Goal: Information Seeking & Learning: Find specific page/section

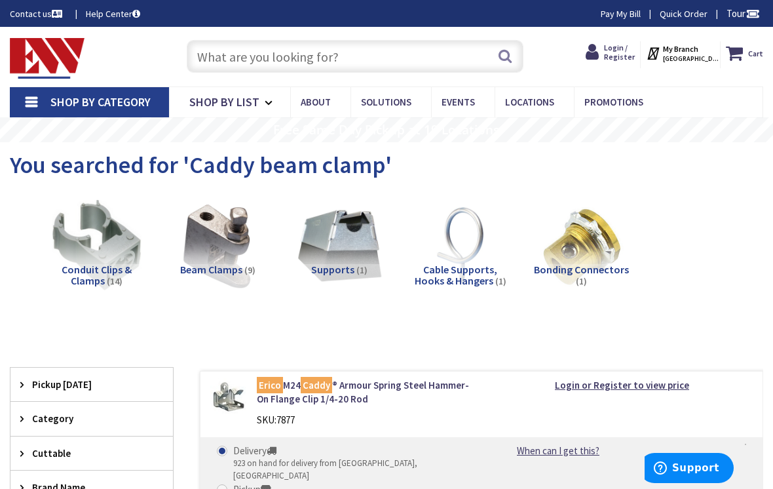
click at [362, 70] on input "text" at bounding box center [355, 56] width 337 height 33
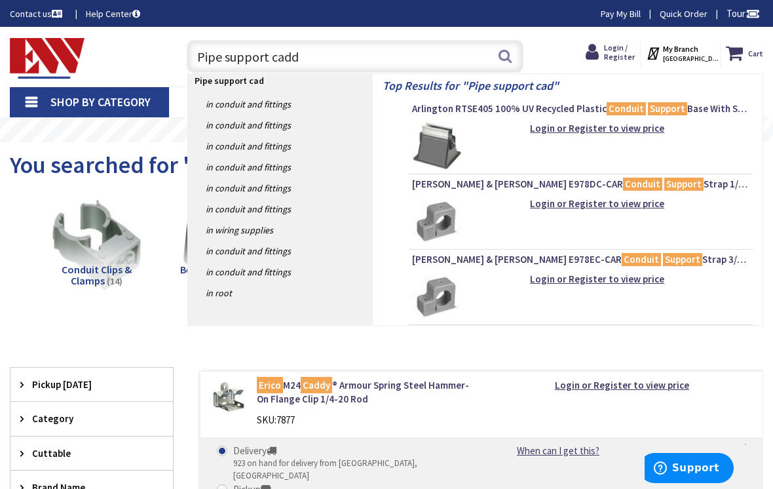
type input "Pipe support caddy"
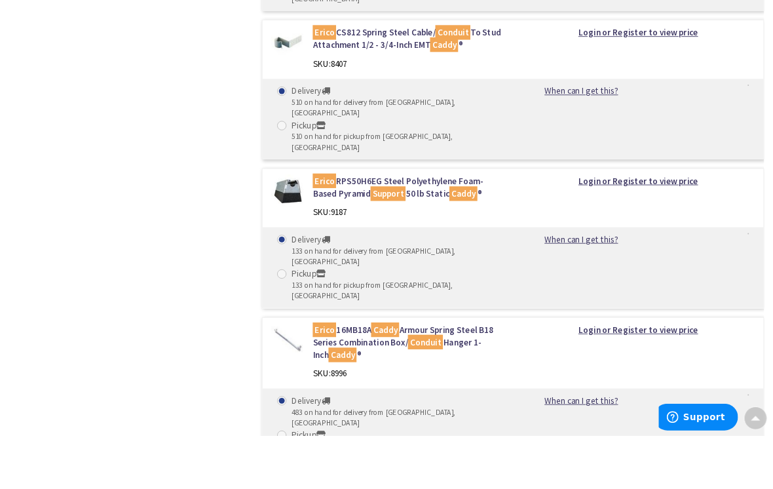
scroll to position [861, 0]
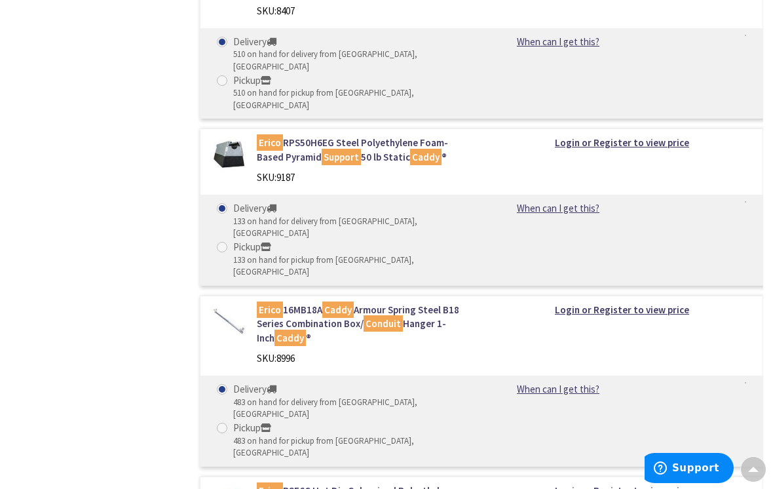
click at [341, 301] on mark "Caddy" at bounding box center [337, 309] width 31 height 16
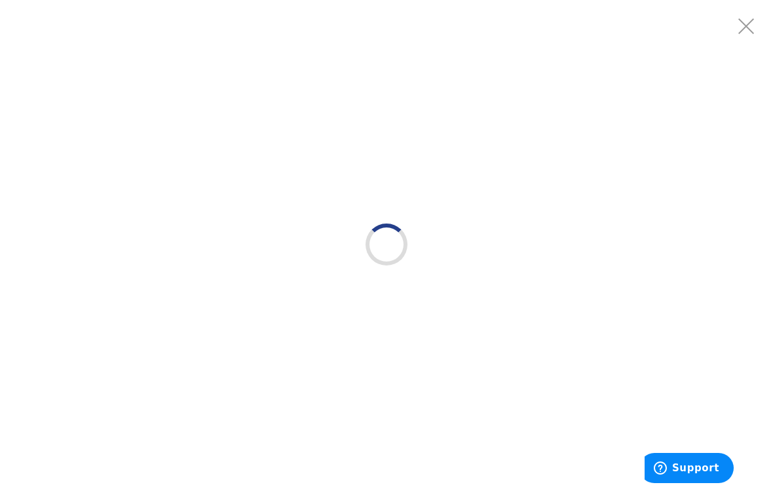
click at [112, 271] on div at bounding box center [386, 244] width 773 height 489
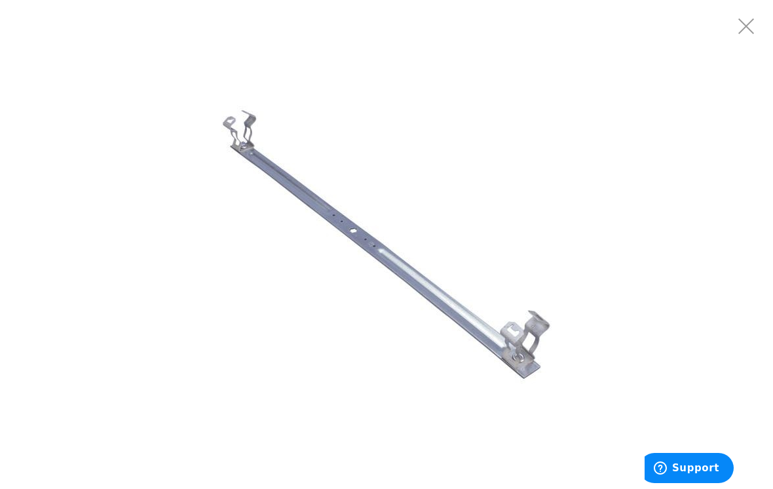
click at [44, 106] on div at bounding box center [386, 244] width 773 height 489
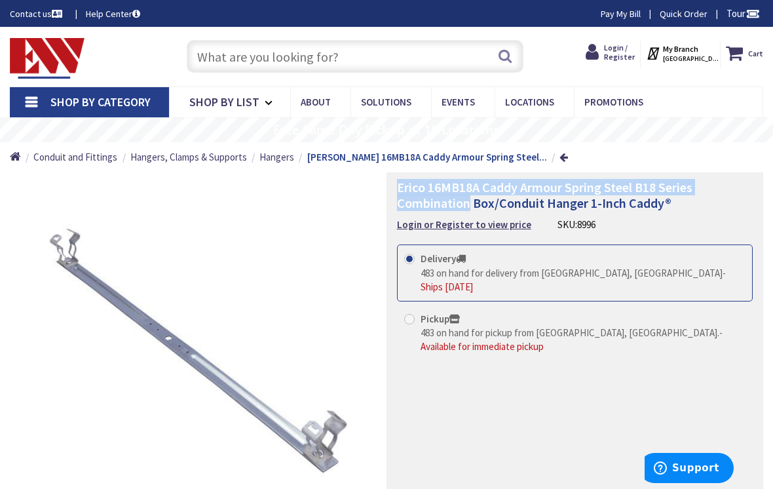
click at [726, 18] on span "Tour" at bounding box center [742, 13] width 33 height 12
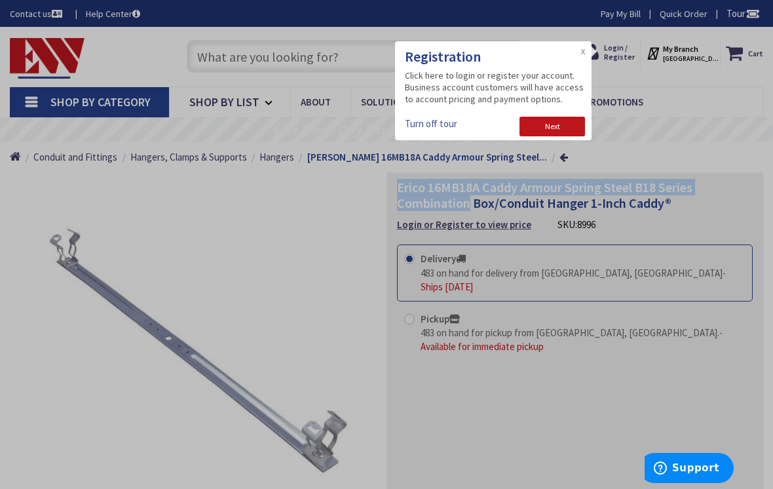
click at [559, 440] on div at bounding box center [386, 244] width 773 height 489
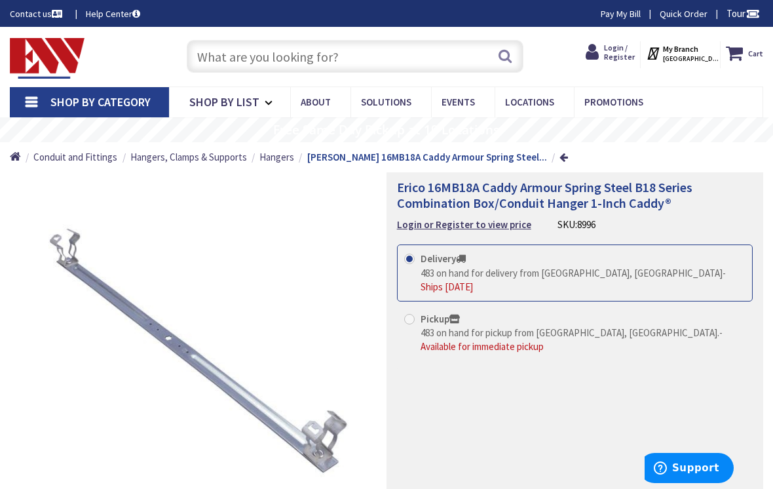
click at [366, 42] on input "text" at bounding box center [355, 56] width 337 height 33
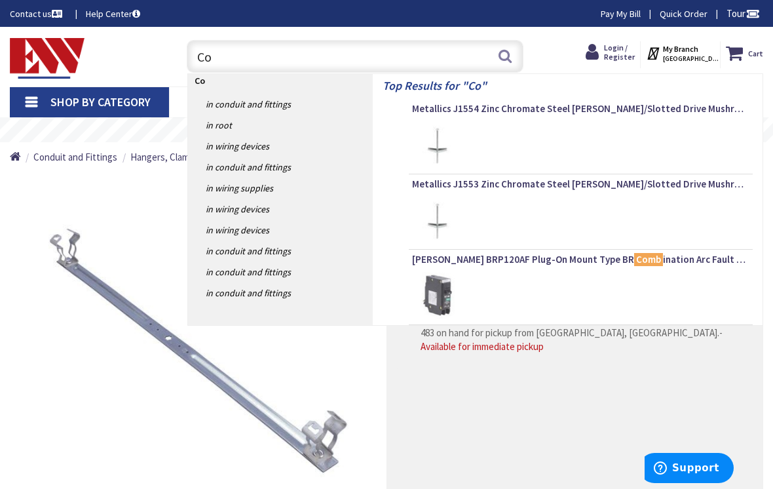
type input "C"
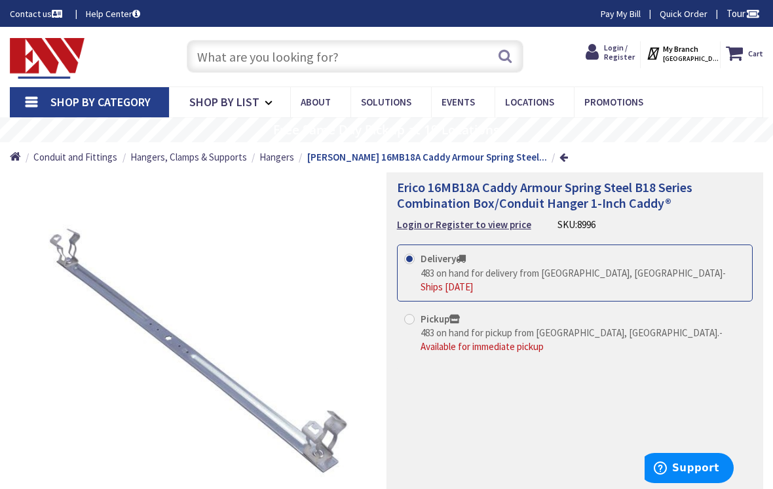
click at [433, 193] on span "Erico 16MB18A Caddy Armour Spring Steel B18 Series Combination Box/Conduit Hang…" at bounding box center [544, 195] width 295 height 32
click at [423, 203] on span "Erico 16MB18A Caddy Armour Spring Steel B18 Series Combination Box/Conduit Hang…" at bounding box center [544, 195] width 295 height 32
copy span "Combination Box/Conduit Hanger"
click at [308, 52] on input "text" at bounding box center [355, 56] width 337 height 33
paste input "Combination Box/Conduit Hanger"
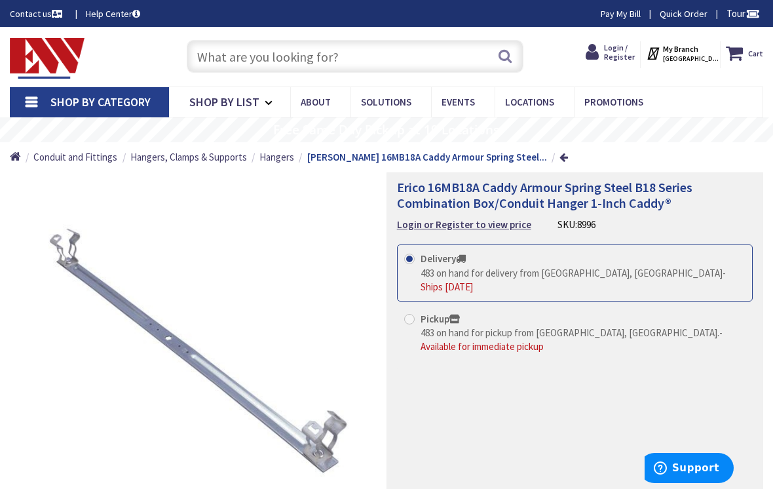
type input "Combination Box/Conduit Hanger"
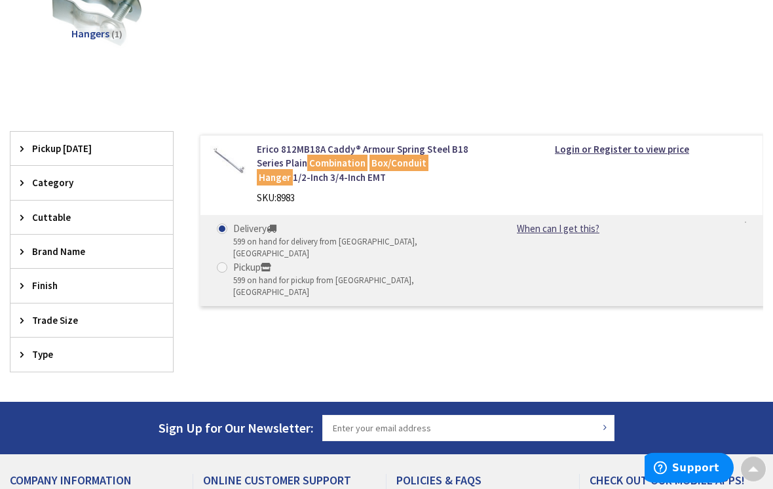
scroll to position [236, 0]
click at [260, 155] on link "Erico 812MB18A Caddy® Armour Spring Steel B18 Series Plain Combination Box/Cond…" at bounding box center [364, 163] width 215 height 42
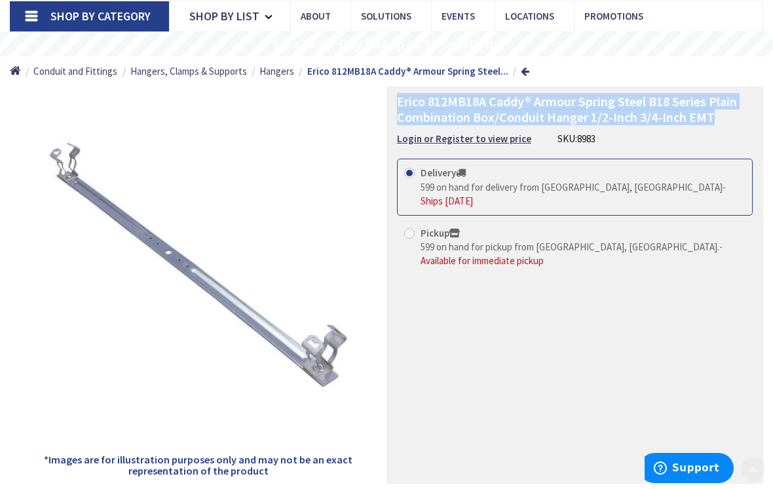
scroll to position [88, 0]
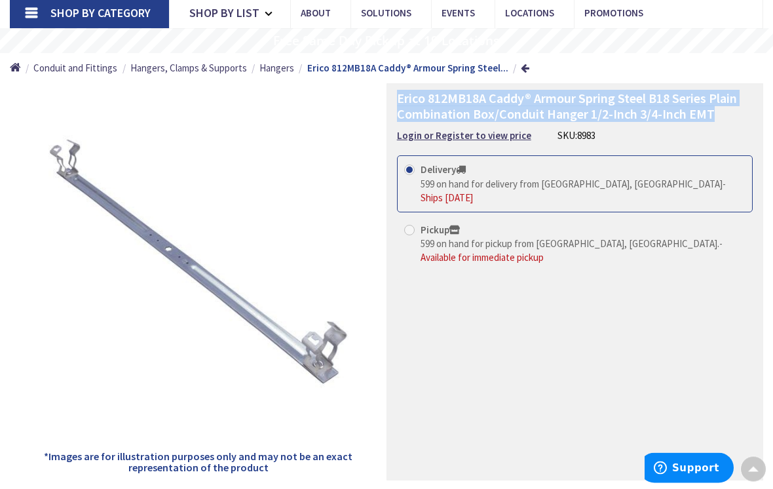
click at [555, 323] on div "Erico 812MB18A Caddy® Armour Spring Steel B18 Series Plain Combination Box/Cond…" at bounding box center [574, 282] width 377 height 397
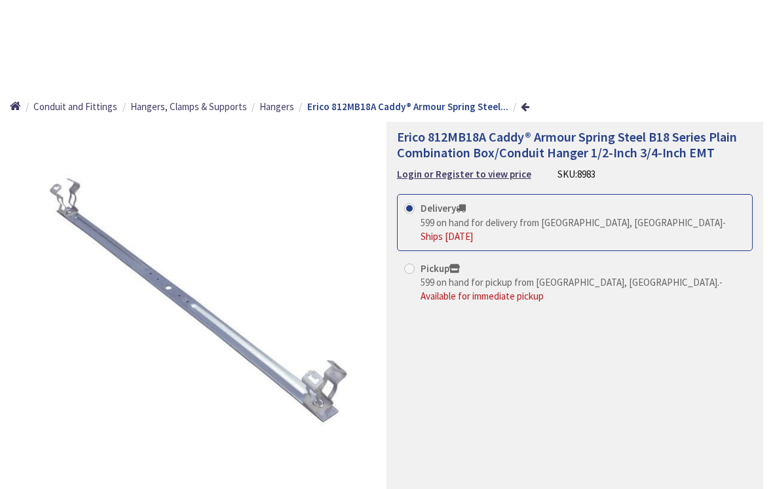
scroll to position [0, 0]
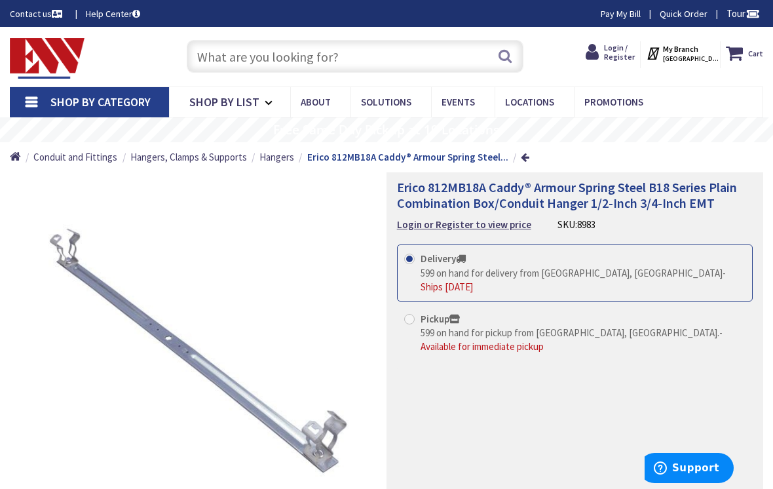
click at [307, 63] on input "text" at bounding box center [355, 56] width 337 height 33
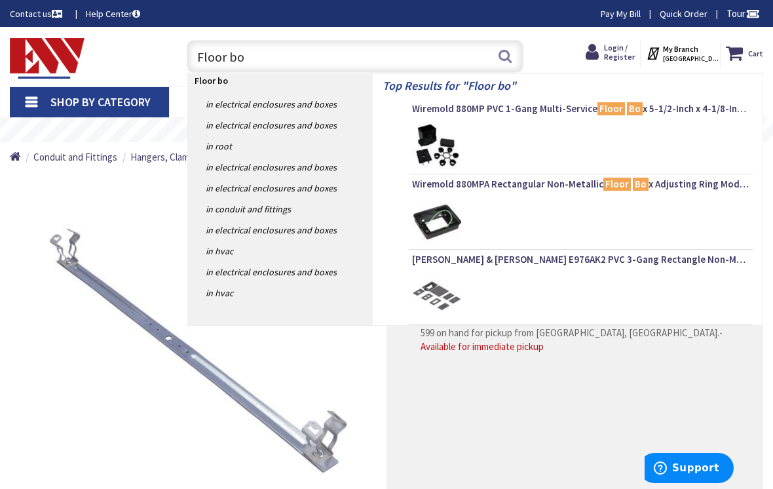
type input "Floor box"
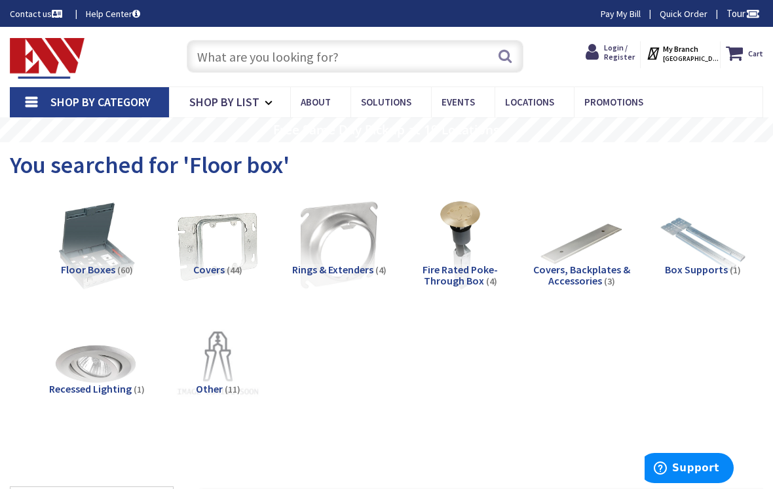
click at [118, 229] on img at bounding box center [97, 245] width 90 height 90
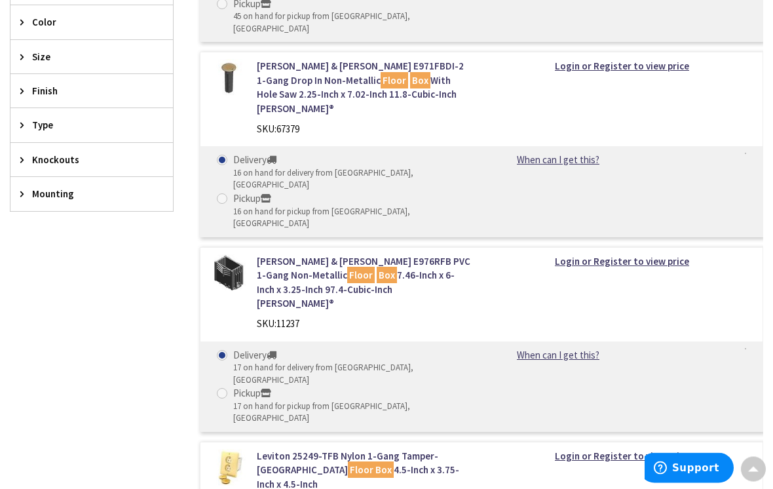
scroll to position [631, 0]
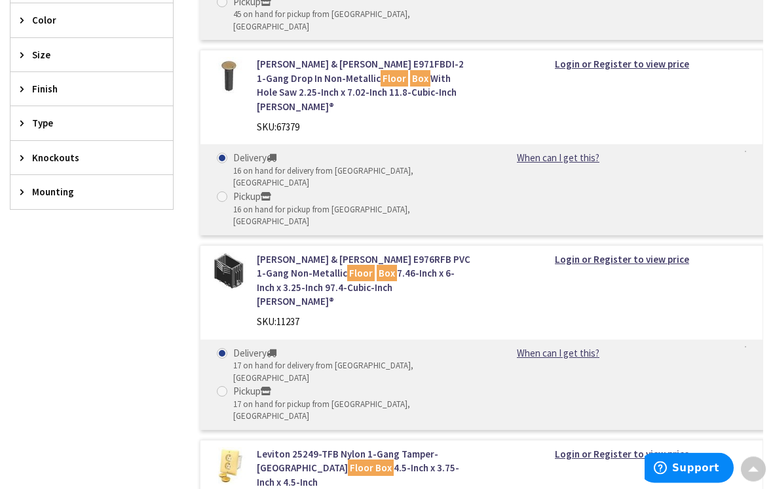
click at [432, 253] on link "Thomas & Betts E976RFB PVC 1-Gang Non-Metallic Floor Box 7.46-Inch x 6-Inch x 3…" at bounding box center [364, 281] width 215 height 56
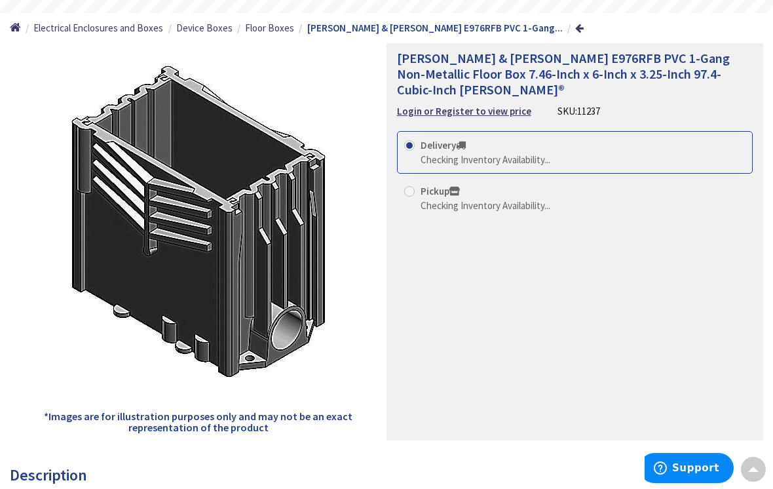
scroll to position [129, 0]
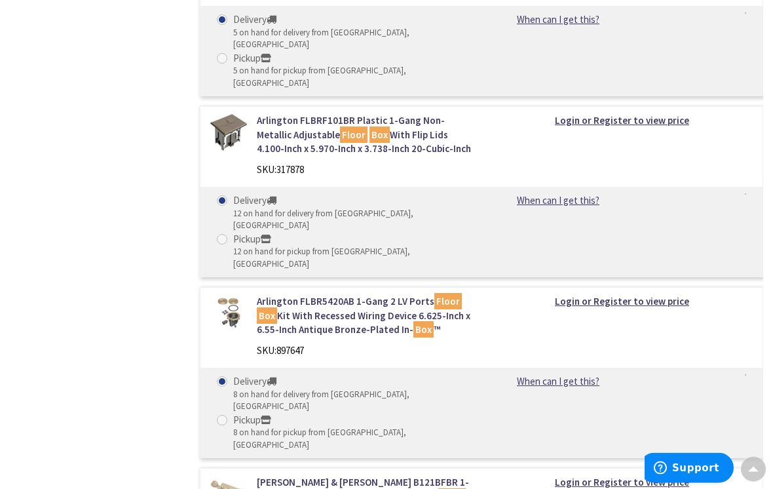
scroll to position [3860, 0]
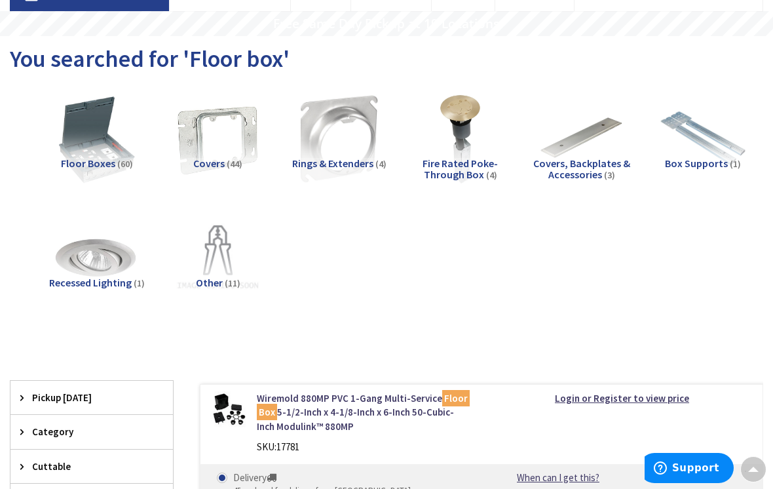
scroll to position [0, 0]
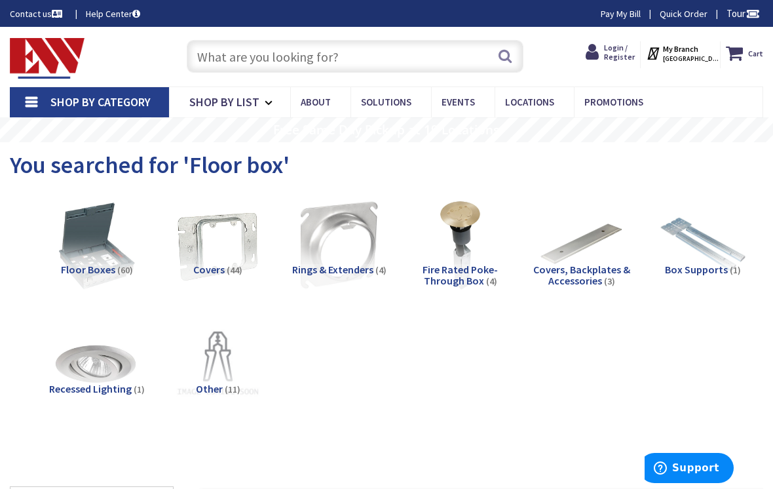
click at [337, 49] on input "text" at bounding box center [355, 56] width 337 height 33
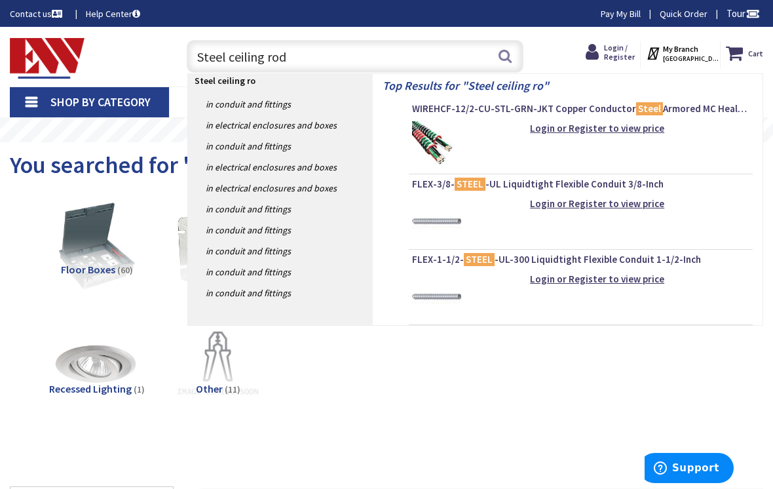
type input "Steel ceiling rod"
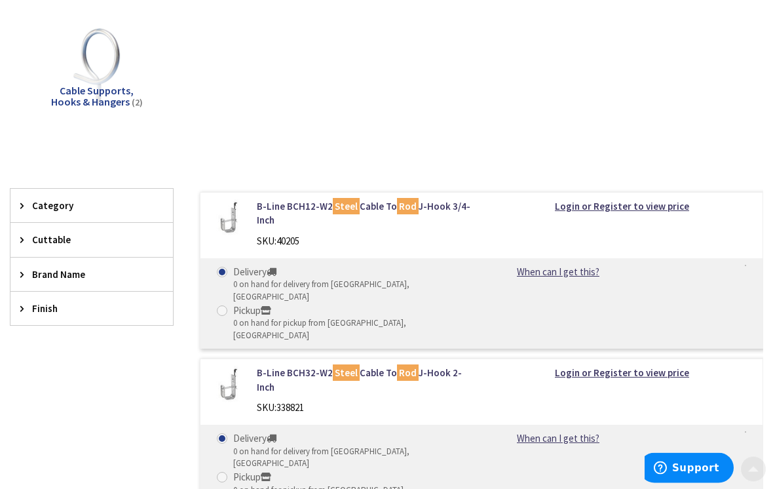
scroll to position [183, 0]
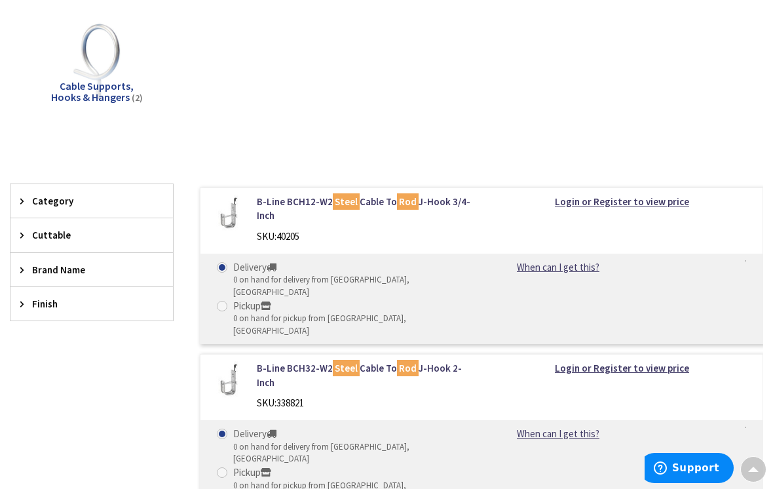
click at [267, 361] on link "B-Line BCH32-W2 Steel Cable To Rod J-Hook 2-Inch" at bounding box center [364, 375] width 215 height 28
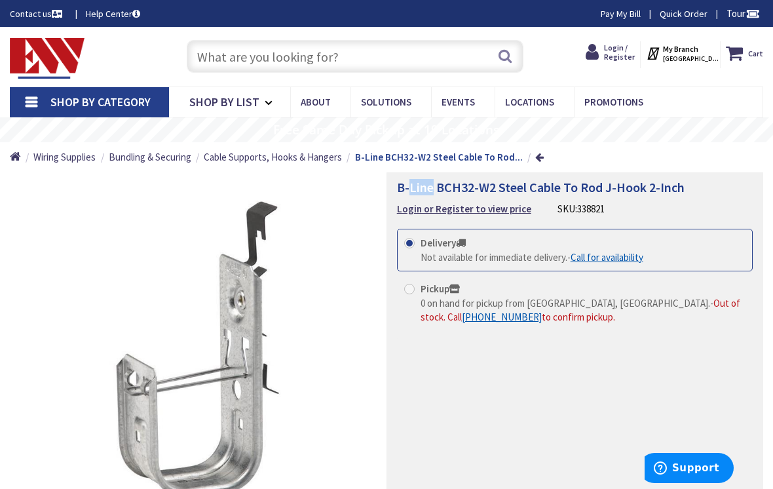
click at [381, 41] on input "text" at bounding box center [355, 56] width 337 height 33
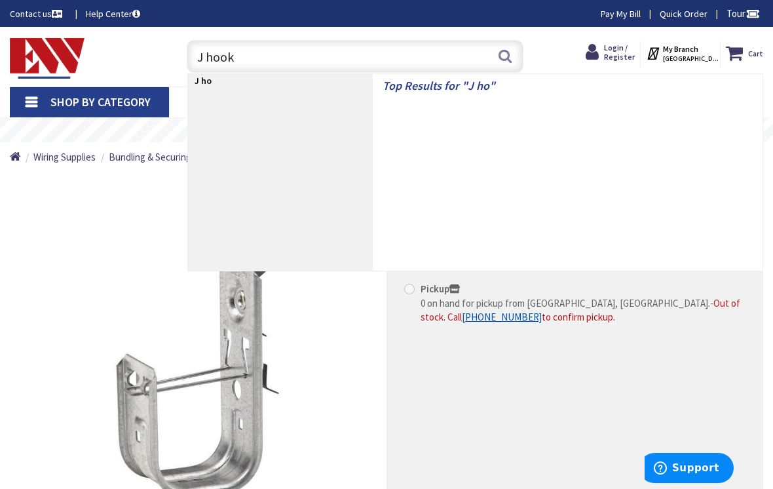
type input "J hook"
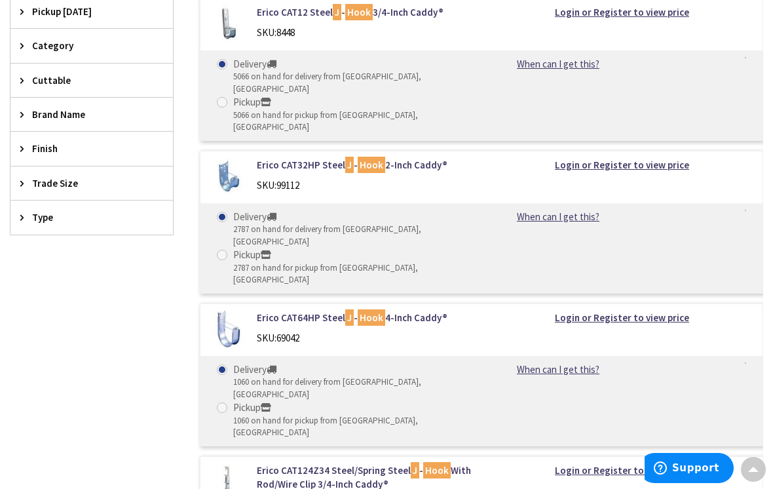
scroll to position [371, 0]
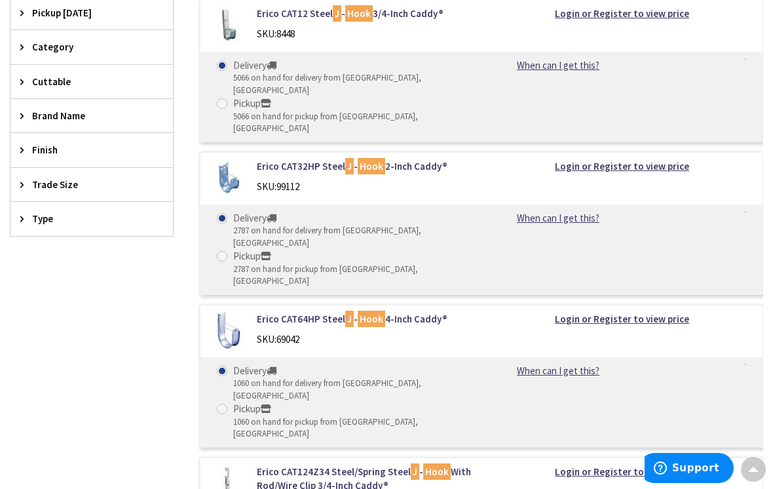
click at [273, 159] on link "Erico CAT32HP Steel J - Hook 2-Inch Caddy®" at bounding box center [364, 166] width 215 height 14
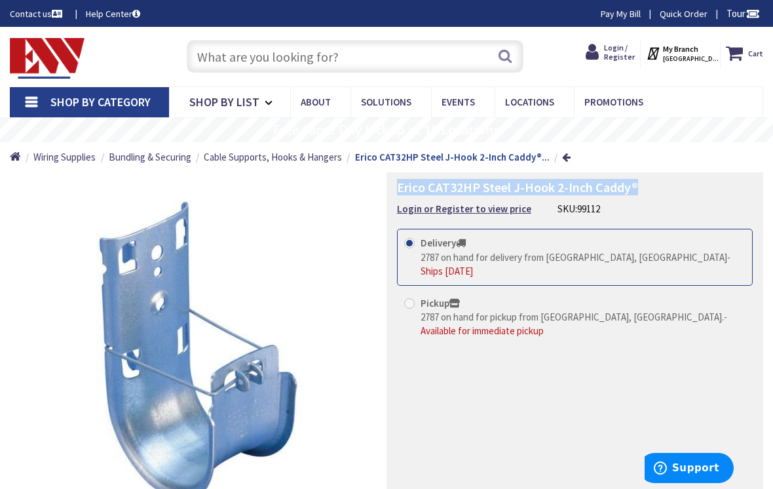
click at [332, 68] on input "text" at bounding box center [355, 56] width 337 height 33
click at [358, 64] on input "text" at bounding box center [355, 56] width 337 height 33
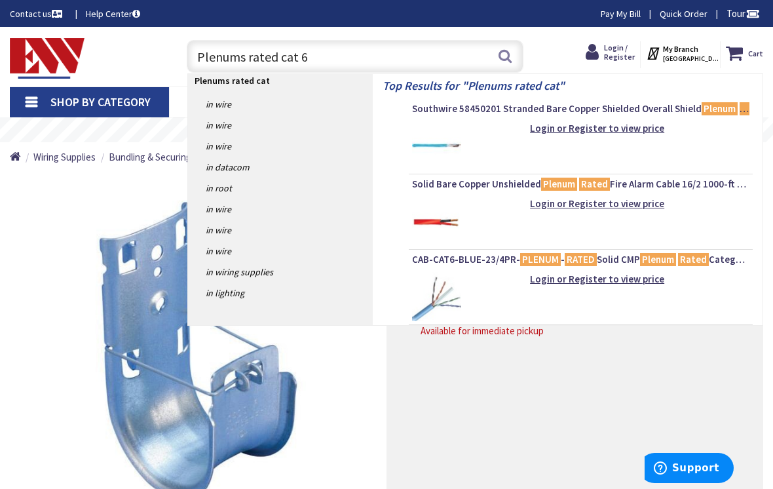
type input "Plenums rated cat 6"
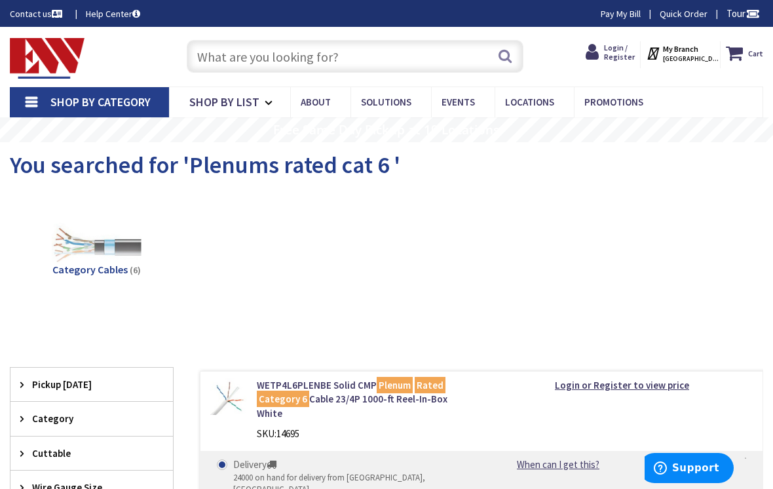
click at [260, 67] on input "text" at bounding box center [355, 56] width 337 height 33
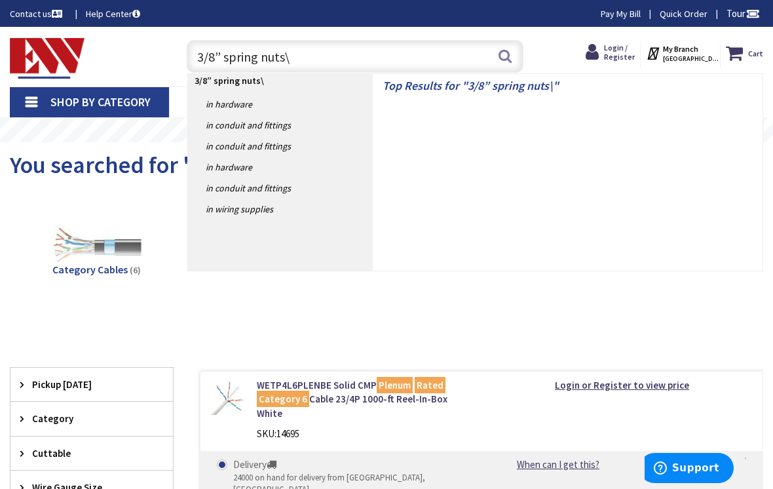
type input "3/8” spring nuts"
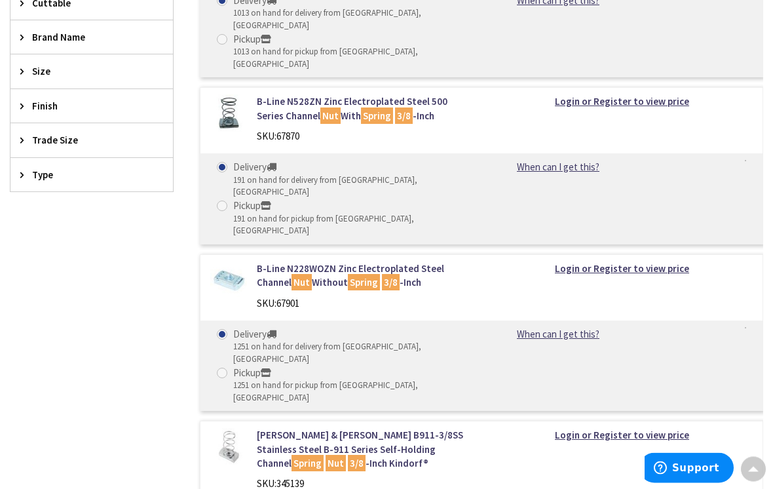
scroll to position [450, 0]
click at [292, 428] on link "Thomas & Betts B911-3/8SS Stainless Steel B-911 Series Self-Holding Channel Spr…" at bounding box center [364, 449] width 215 height 42
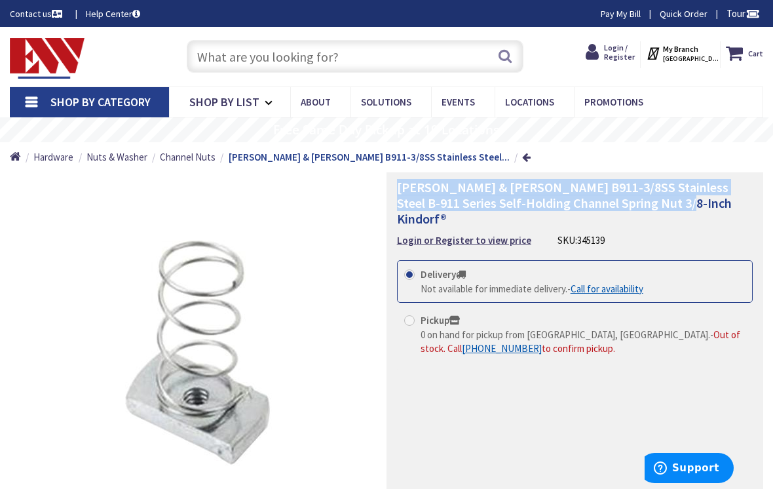
click at [381, 52] on input "text" at bounding box center [355, 56] width 337 height 33
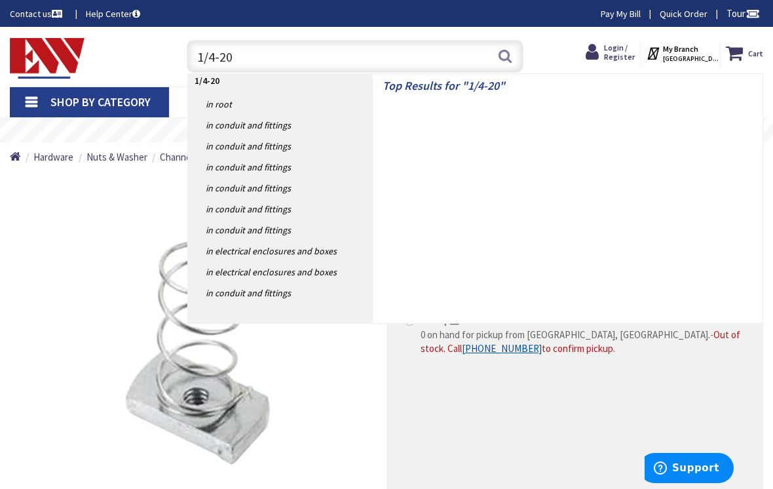
type input "1/4-20"
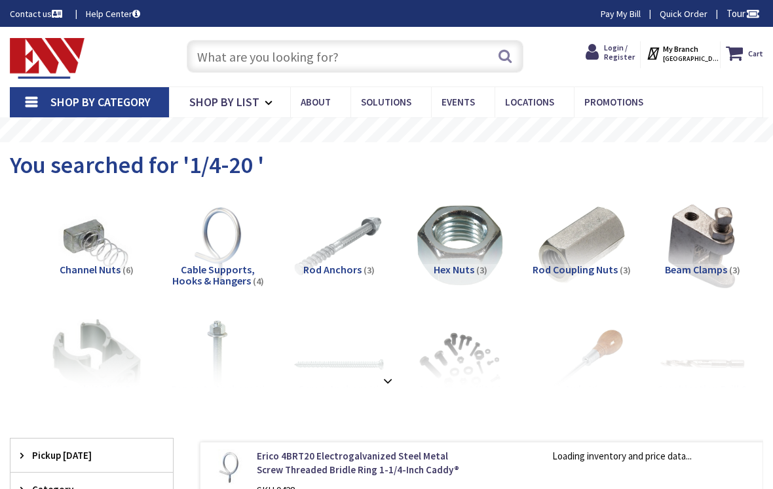
click at [367, 51] on input "text" at bounding box center [355, 56] width 337 height 33
click at [114, 246] on img at bounding box center [97, 245] width 90 height 90
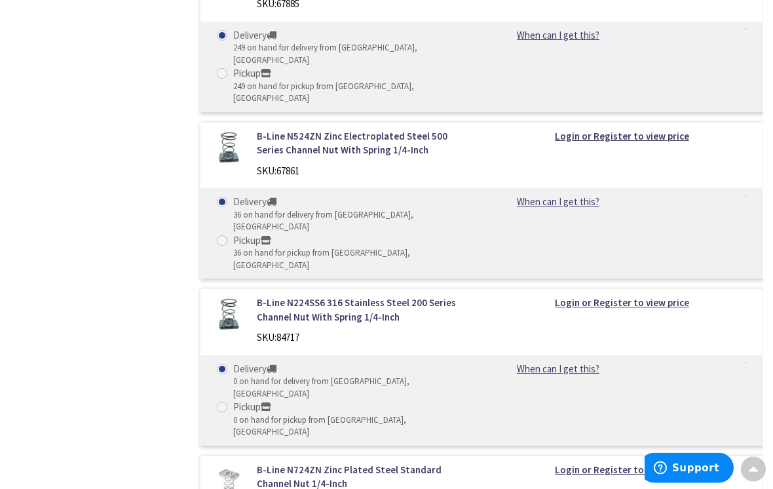
scroll to position [832, 0]
click at [354, 462] on link "B-Line N724ZN Zinc Plated Steel Standard Channel Nut 1/4-Inch" at bounding box center [364, 476] width 215 height 28
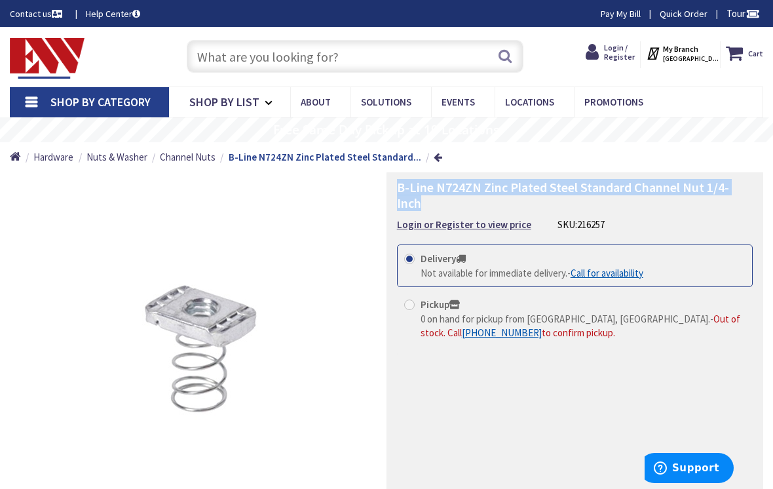
click at [386, 69] on input "text" at bounding box center [355, 56] width 337 height 33
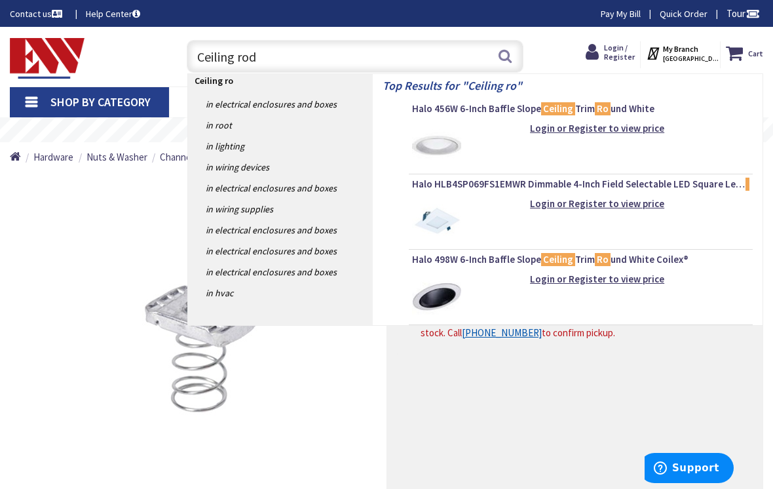
type input "Ceiling rod"
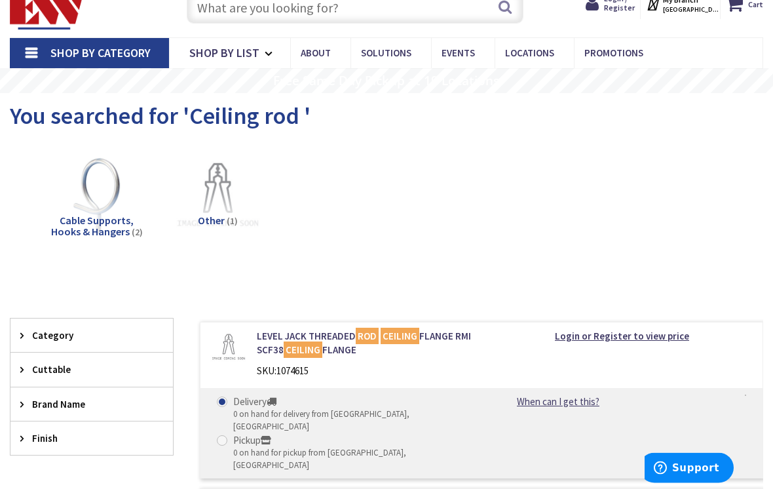
scroll to position [49, 0]
click at [372, 13] on input "text" at bounding box center [355, 7] width 337 height 33
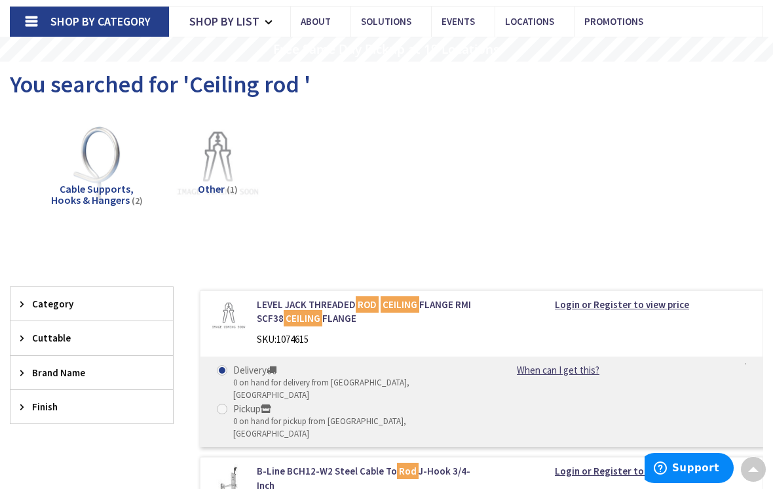
scroll to position [0, 0]
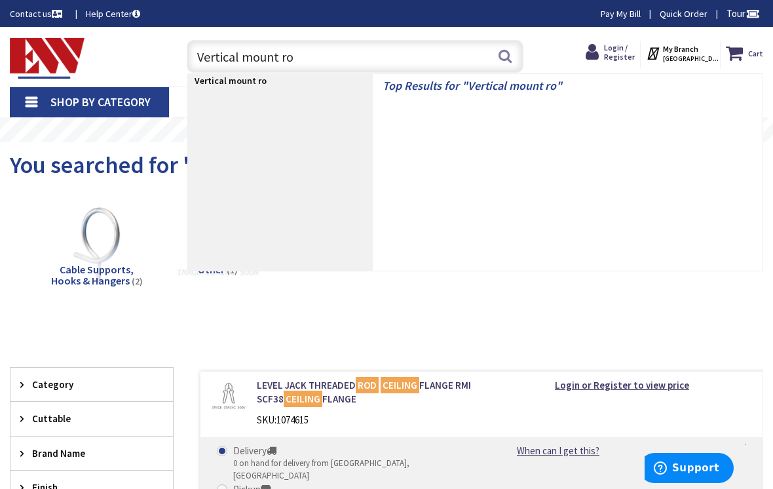
type input "Vertical mount rod"
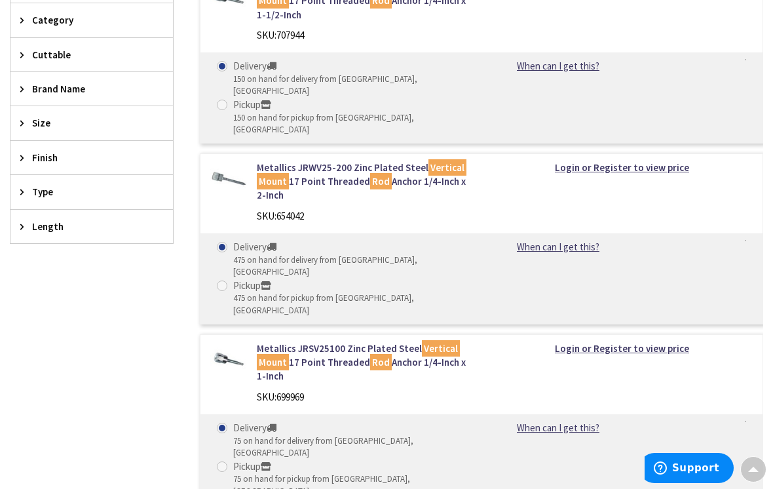
scroll to position [398, 0]
click at [418, 342] on link "Metallics JRSV25100 Zinc Plated Steel Vertical Mount 17 Point Threaded Rod Anch…" at bounding box center [364, 363] width 215 height 42
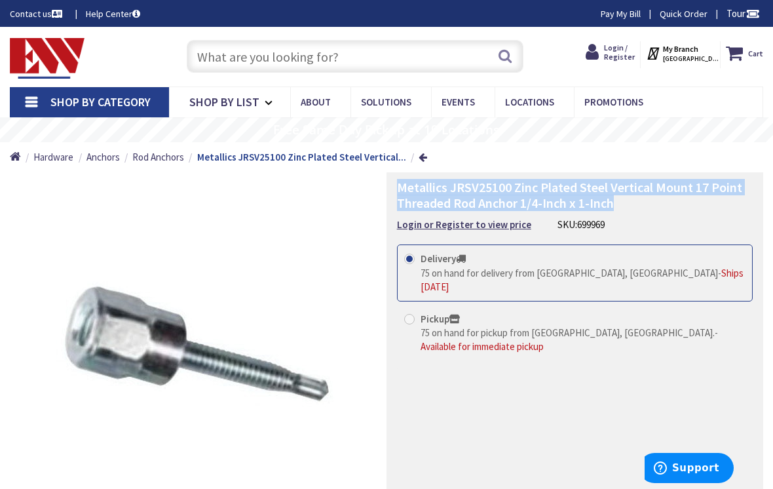
click at [366, 44] on input "text" at bounding box center [355, 56] width 337 height 33
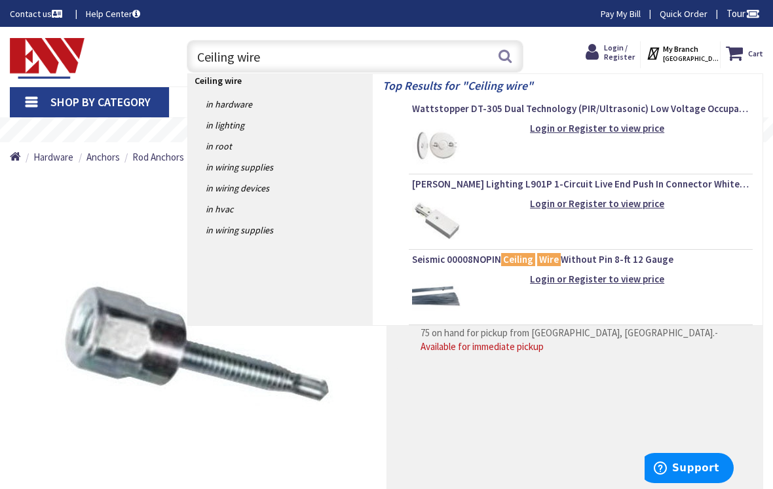
type input "Ceiling wire"
click at [662, 263] on span "Seismic 00008NOPIN Ceiling Wire Without Pin 8-ft 12 Gauge" at bounding box center [580, 259] width 337 height 13
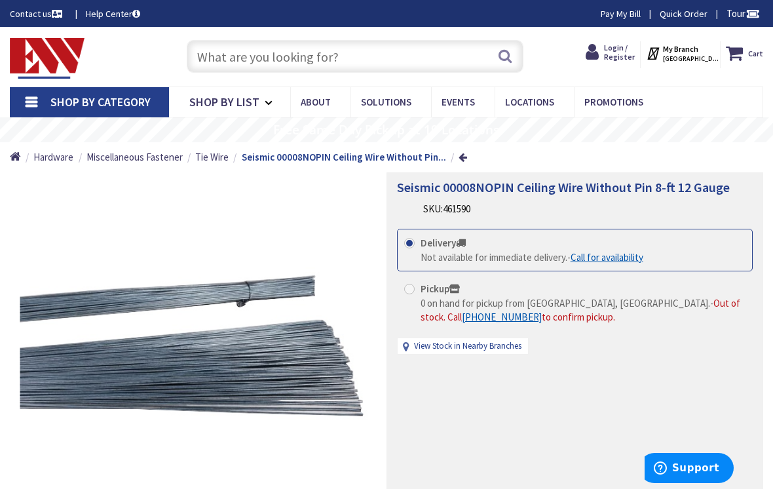
click at [202, 160] on span "Tie Wire" at bounding box center [211, 157] width 33 height 12
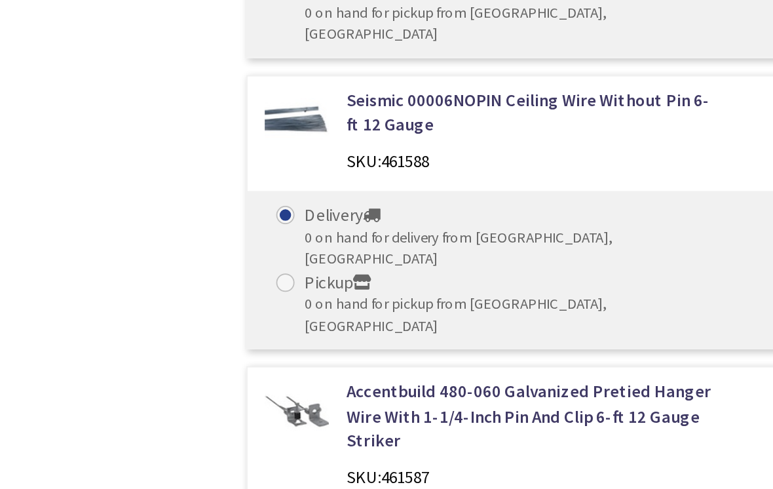
scroll to position [1314, 0]
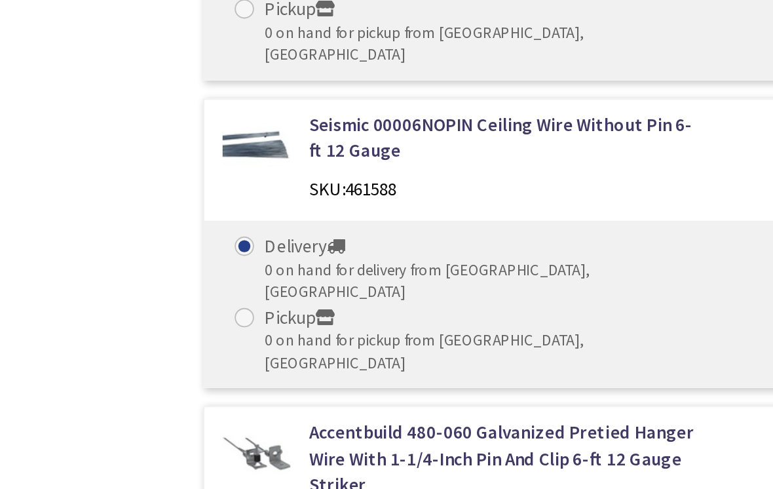
click at [288, 462] on div "SKU: 461585" at bounding box center [364, 469] width 215 height 14
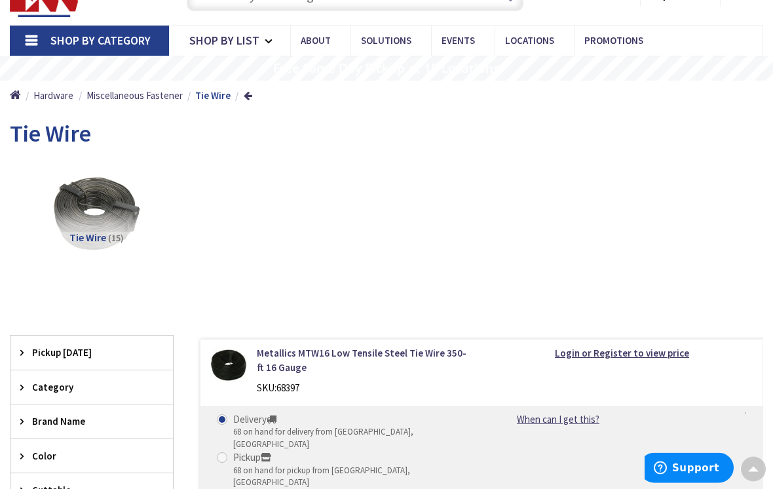
scroll to position [0, 0]
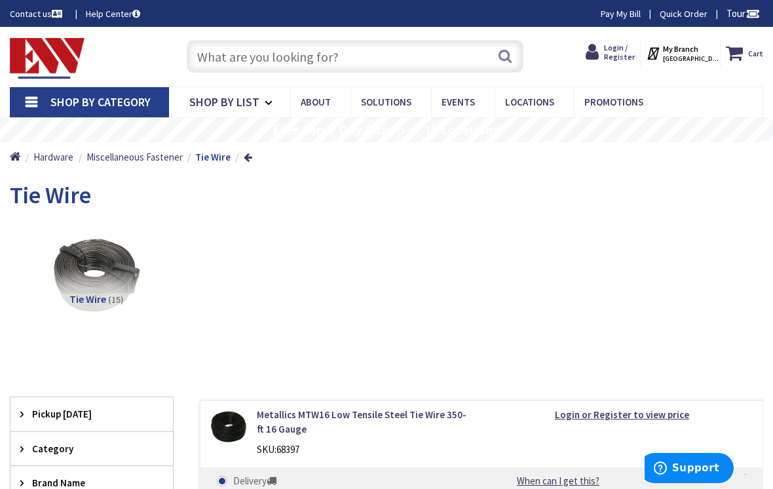
click at [411, 71] on input "text" at bounding box center [355, 56] width 337 height 33
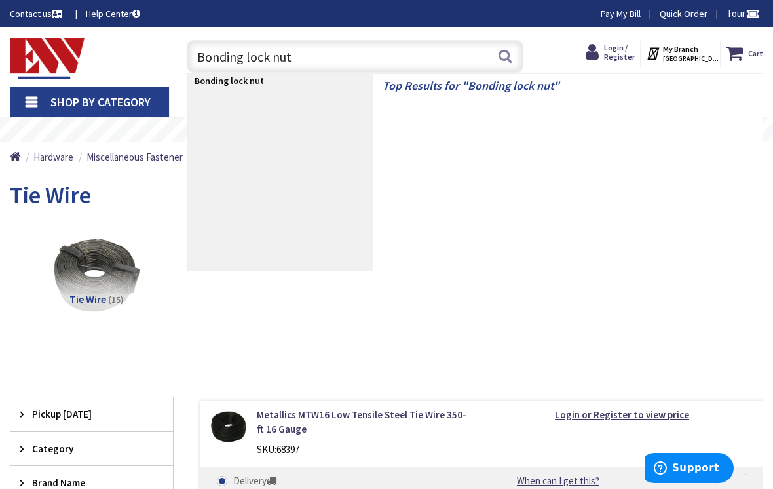
type input "Bonding lock nuts"
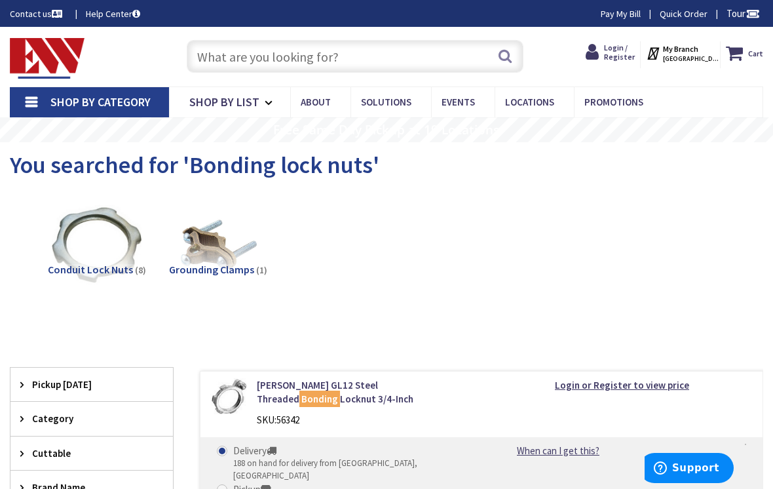
click at [434, 68] on input "text" at bounding box center [355, 56] width 337 height 33
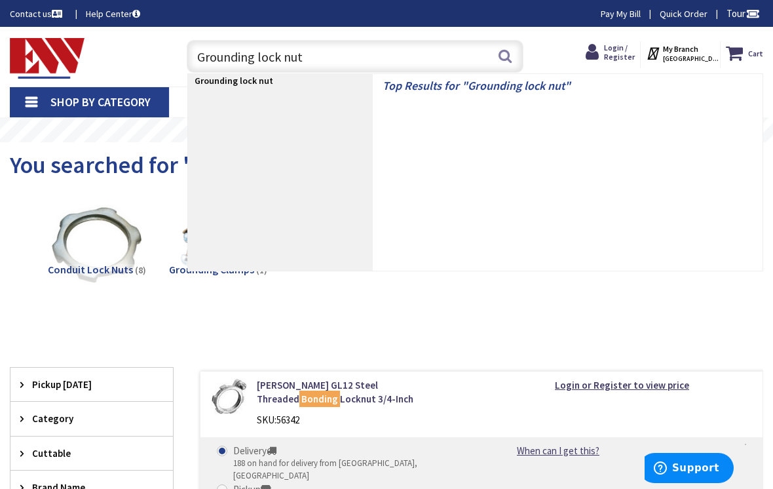
type input "Grounding lock nuts"
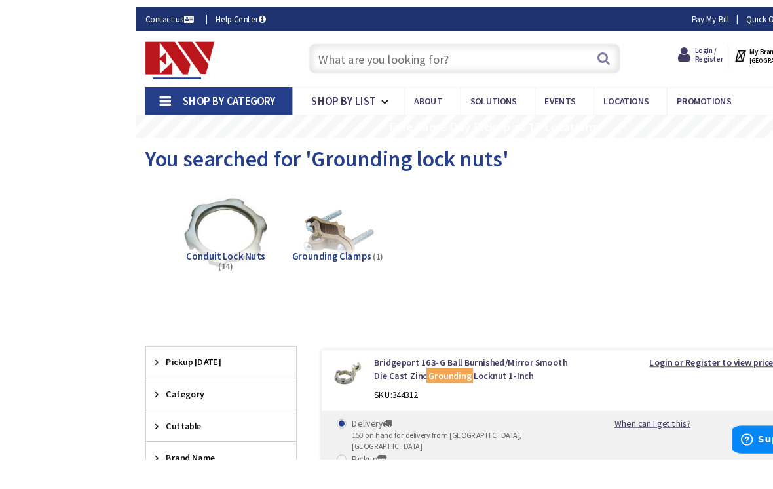
scroll to position [18, 0]
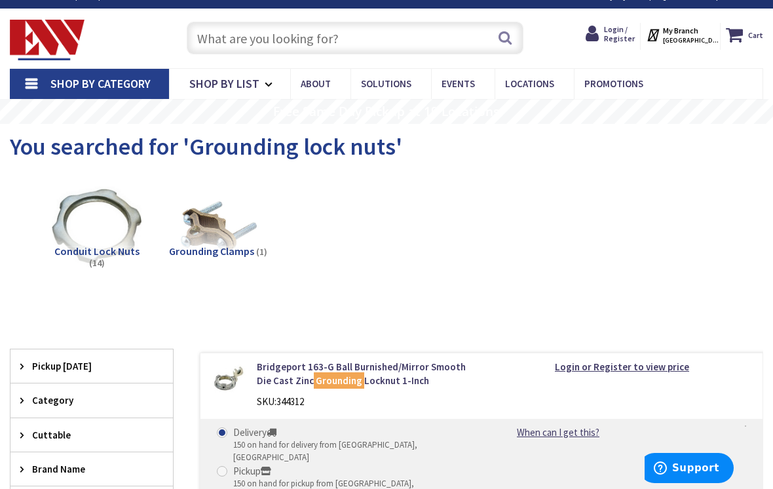
click at [371, 31] on input "text" at bounding box center [355, 38] width 337 height 33
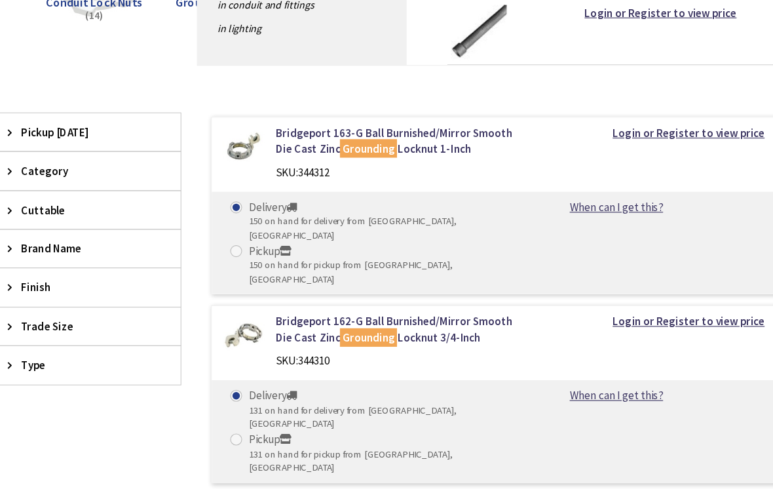
scroll to position [187, 0]
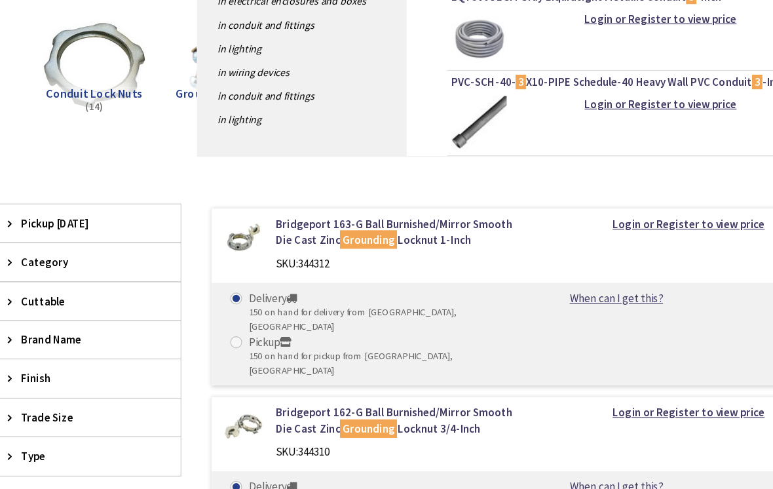
type input "3"
click at [386, 358] on link "Bridgeport 162-G Ball Burnished/Mirror Smooth Die Cast Zinc Grounding Locknut 3…" at bounding box center [364, 372] width 215 height 28
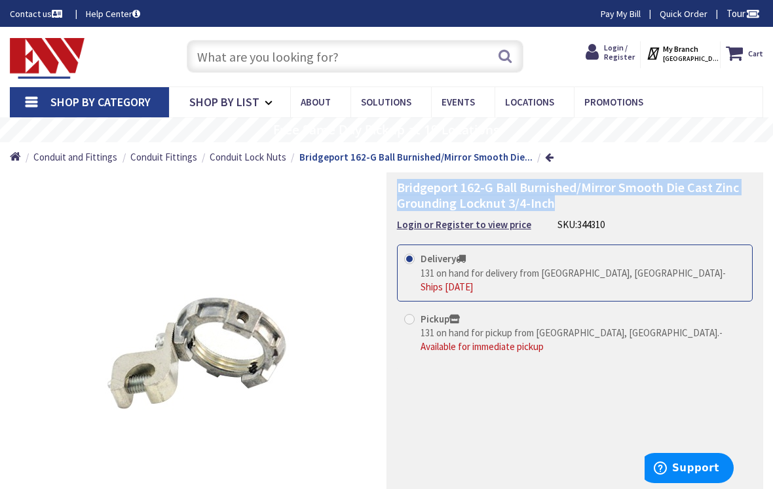
click at [407, 52] on input "text" at bounding box center [355, 56] width 337 height 33
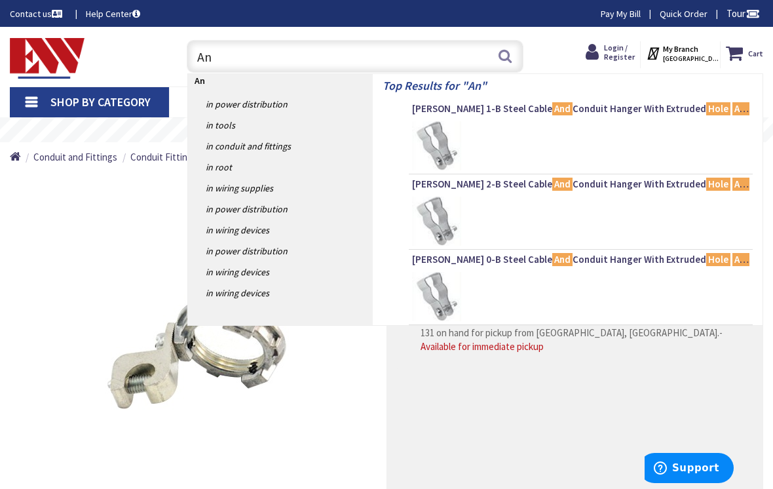
type input "A"
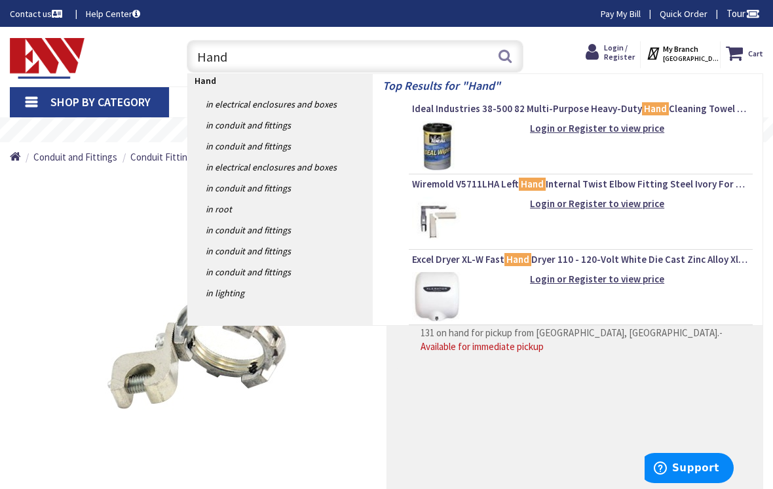
click at [478, 411] on div "Bridgeport 162-G Ball Burnished/Mirror Smooth Die Cast Zinc Grounding Locknut 3…" at bounding box center [574, 370] width 377 height 397
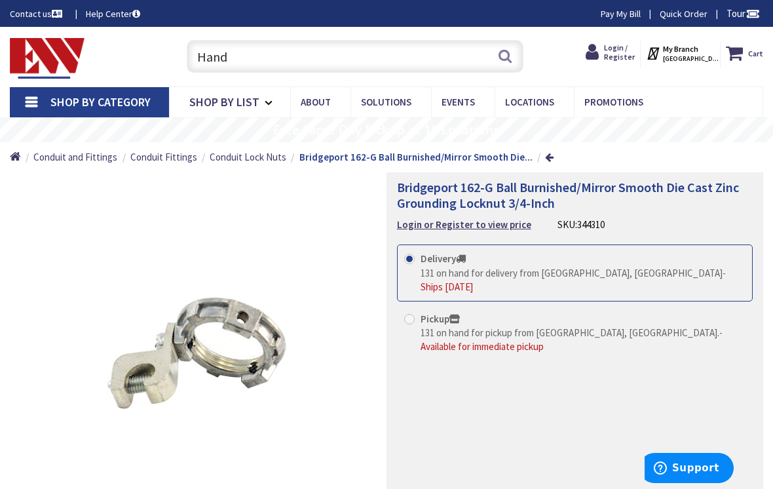
click at [352, 42] on input "Hand" at bounding box center [355, 56] width 337 height 33
click at [293, 58] on input "Hand" at bounding box center [355, 56] width 337 height 33
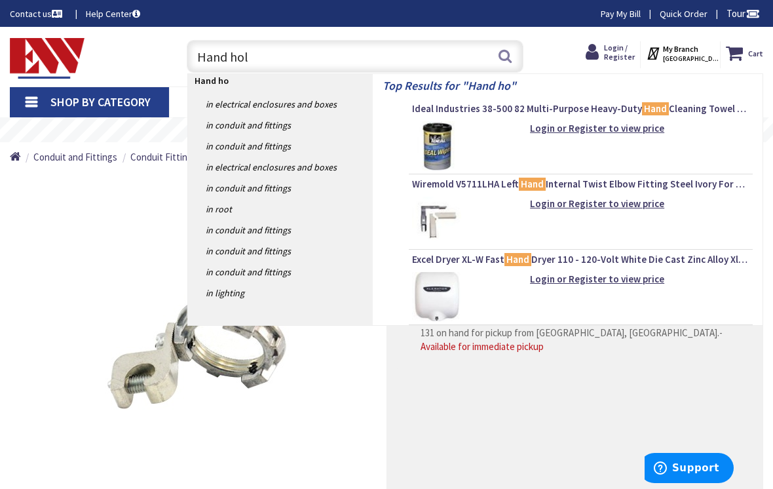
type input "Hand hole"
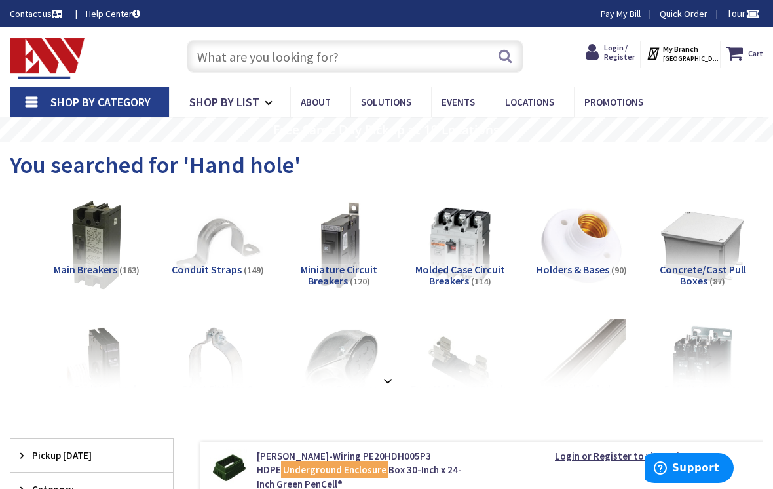
click at [586, 344] on div at bounding box center [387, 352] width 734 height 72
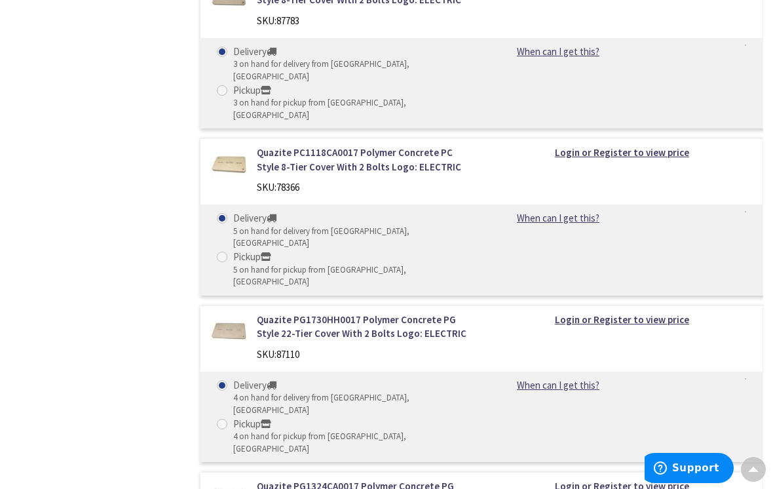
scroll to position [3446, 0]
